Goal: Information Seeking & Learning: Learn about a topic

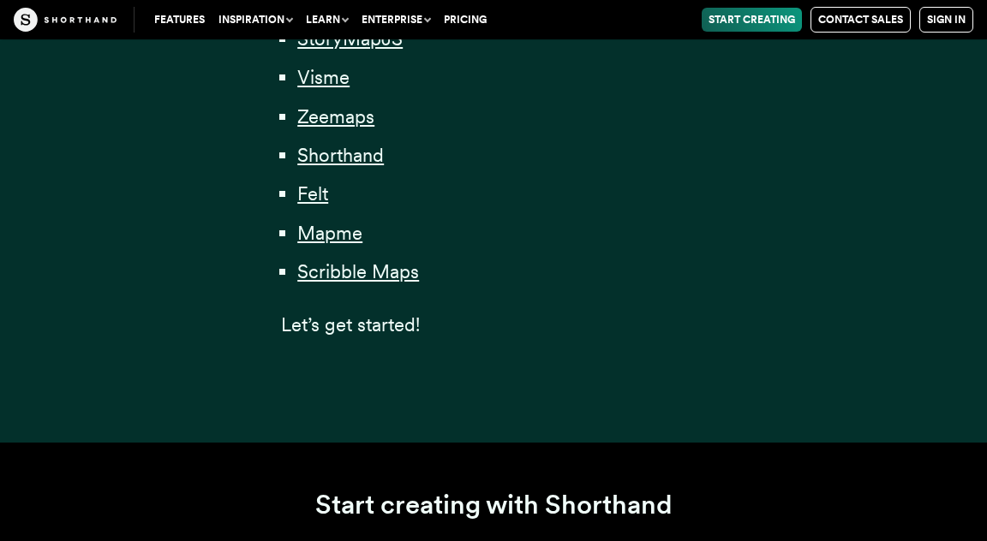
scroll to position [1199, 0]
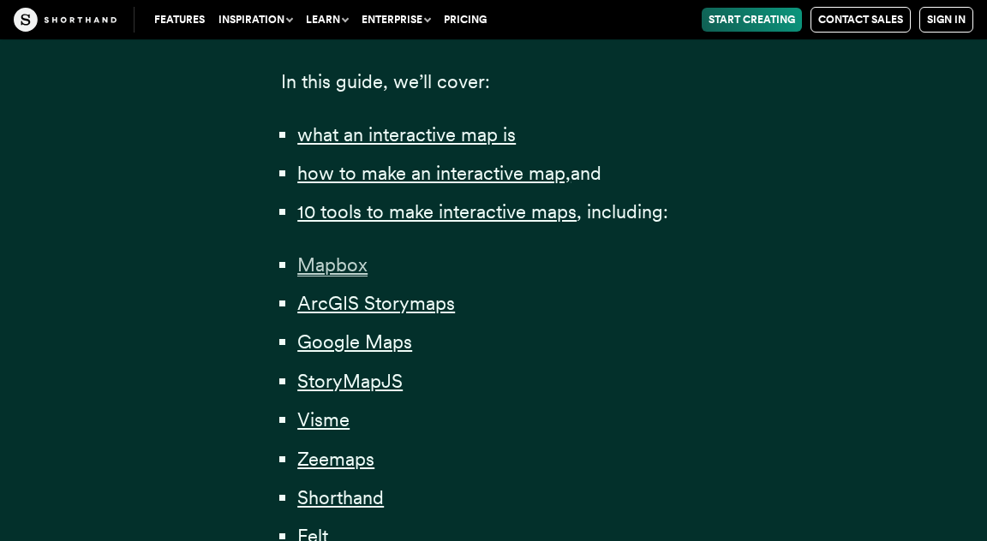
click at [316, 277] on span "Mapbox" at bounding box center [332, 264] width 70 height 23
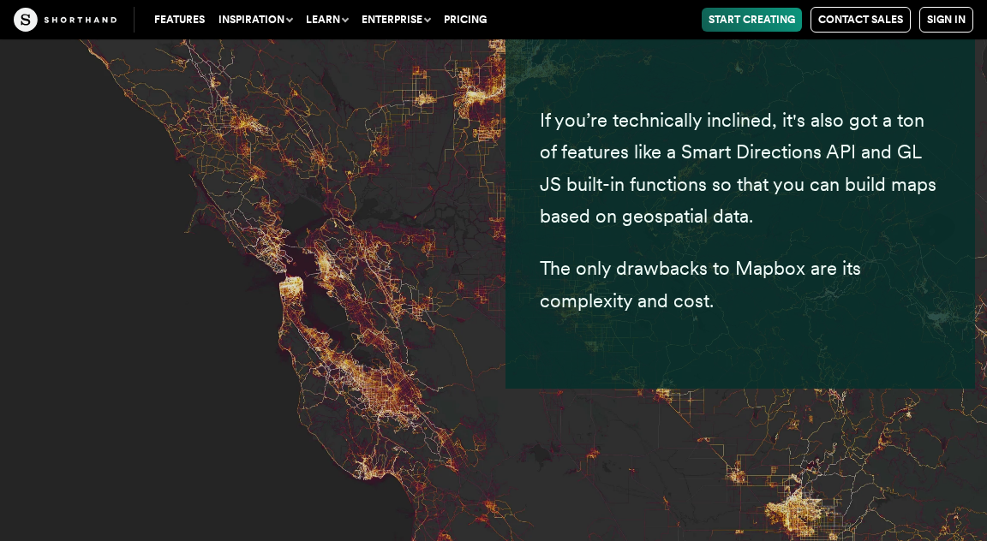
scroll to position [7267, 0]
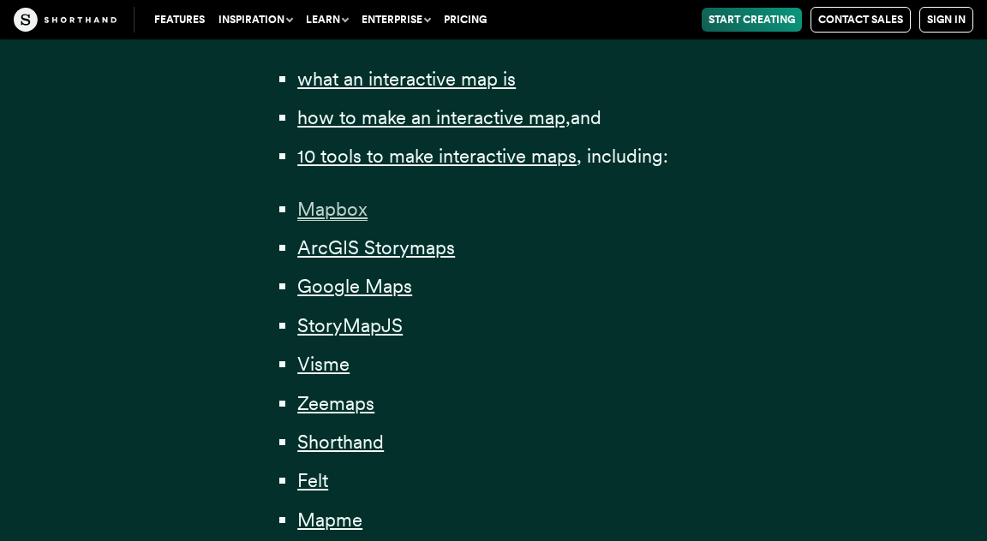
scroll to position [1285, 0]
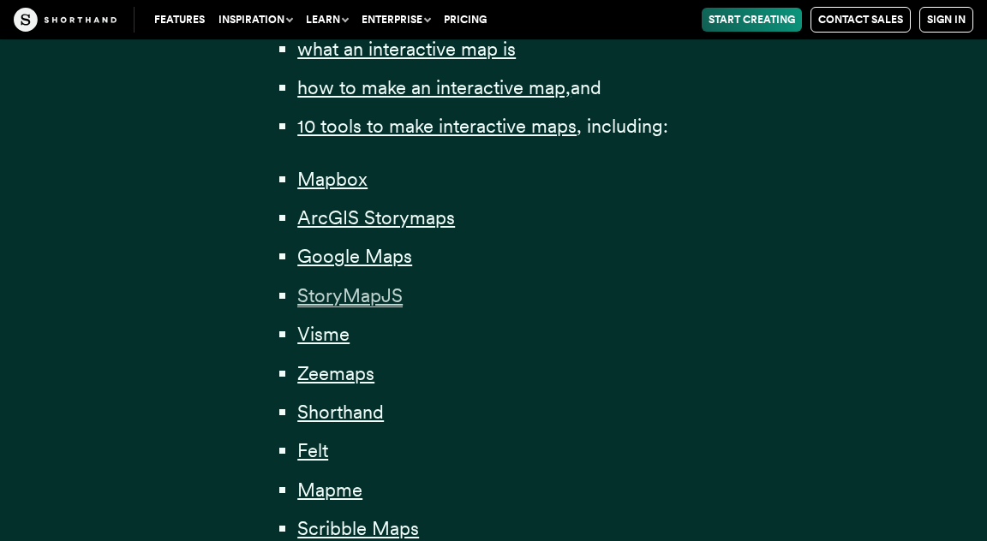
click at [394, 290] on span "StoryMapJS" at bounding box center [349, 295] width 105 height 23
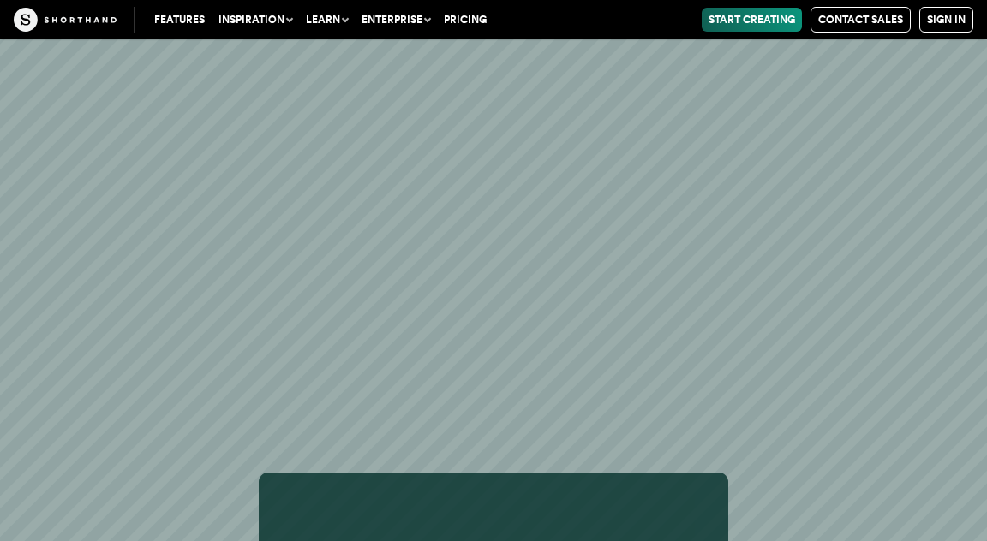
scroll to position [17689, 0]
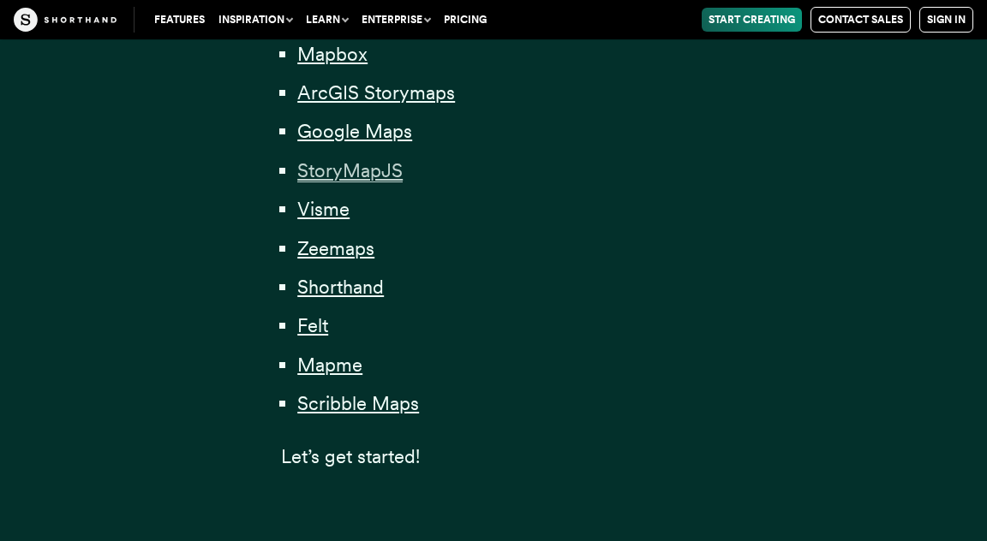
scroll to position [1456, 0]
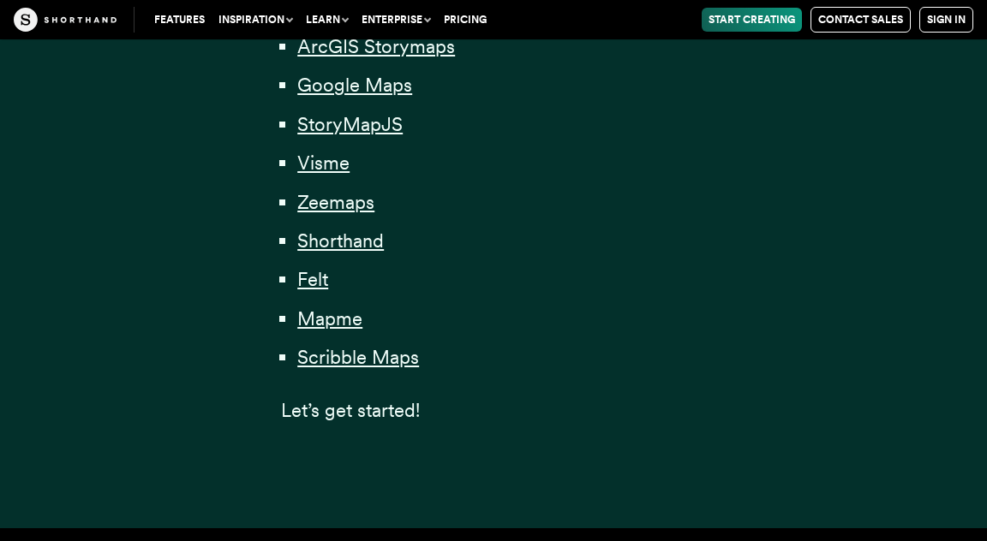
click at [322, 345] on li "Scribble Maps" at bounding box center [501, 358] width 408 height 32
click at [340, 362] on span "Scribble Maps" at bounding box center [358, 357] width 122 height 23
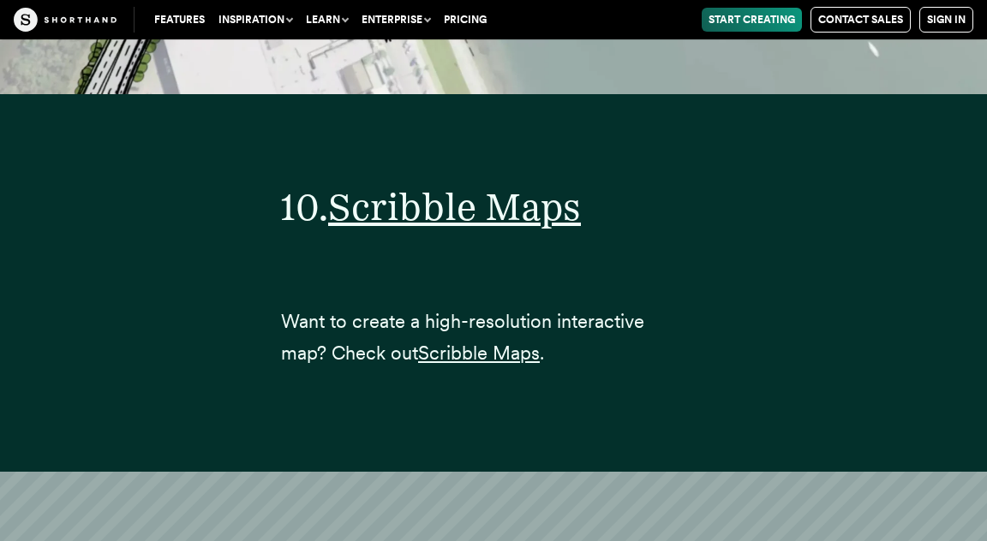
scroll to position [35192, 0]
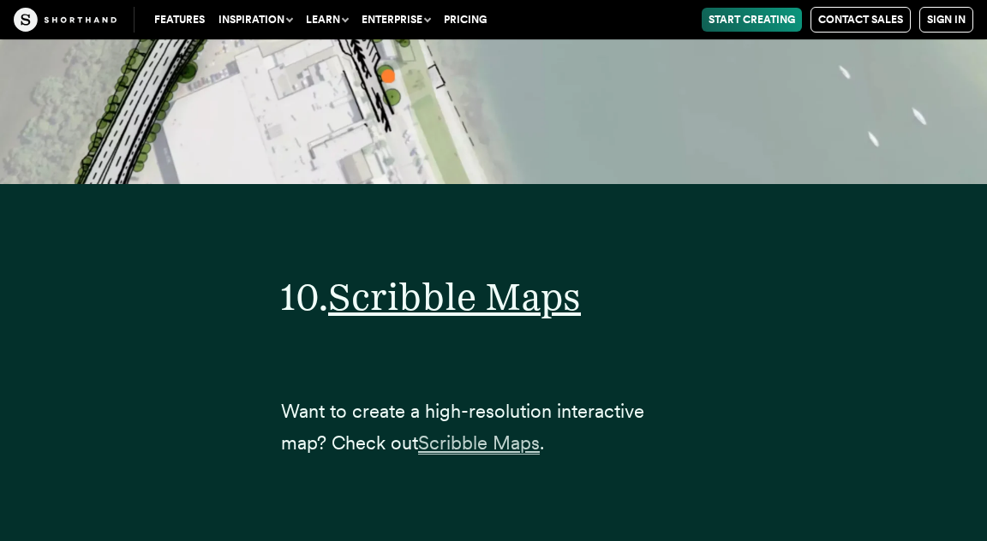
click at [468, 432] on span "Scribble Maps" at bounding box center [479, 443] width 122 height 23
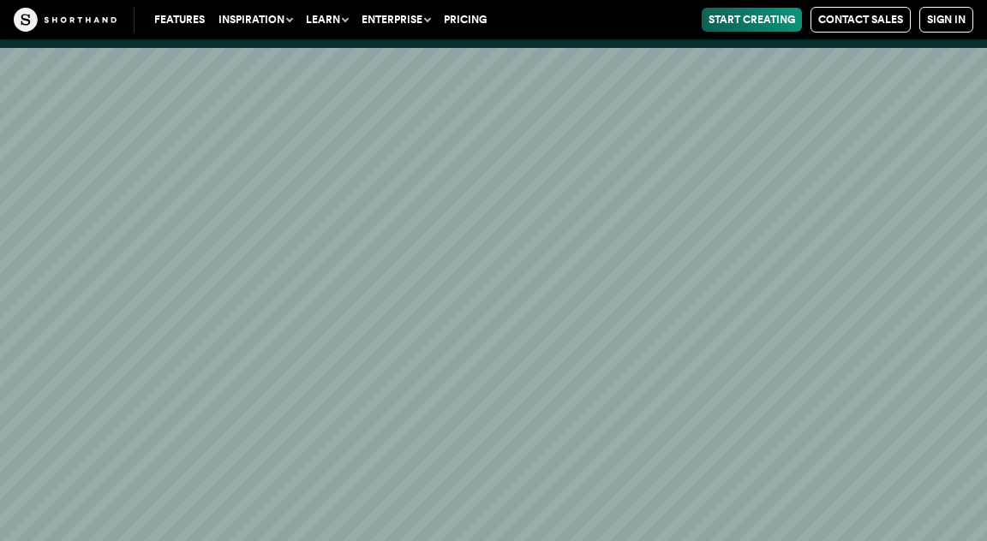
scroll to position [35963, 0]
